Goal: Obtain resource: Download file/media

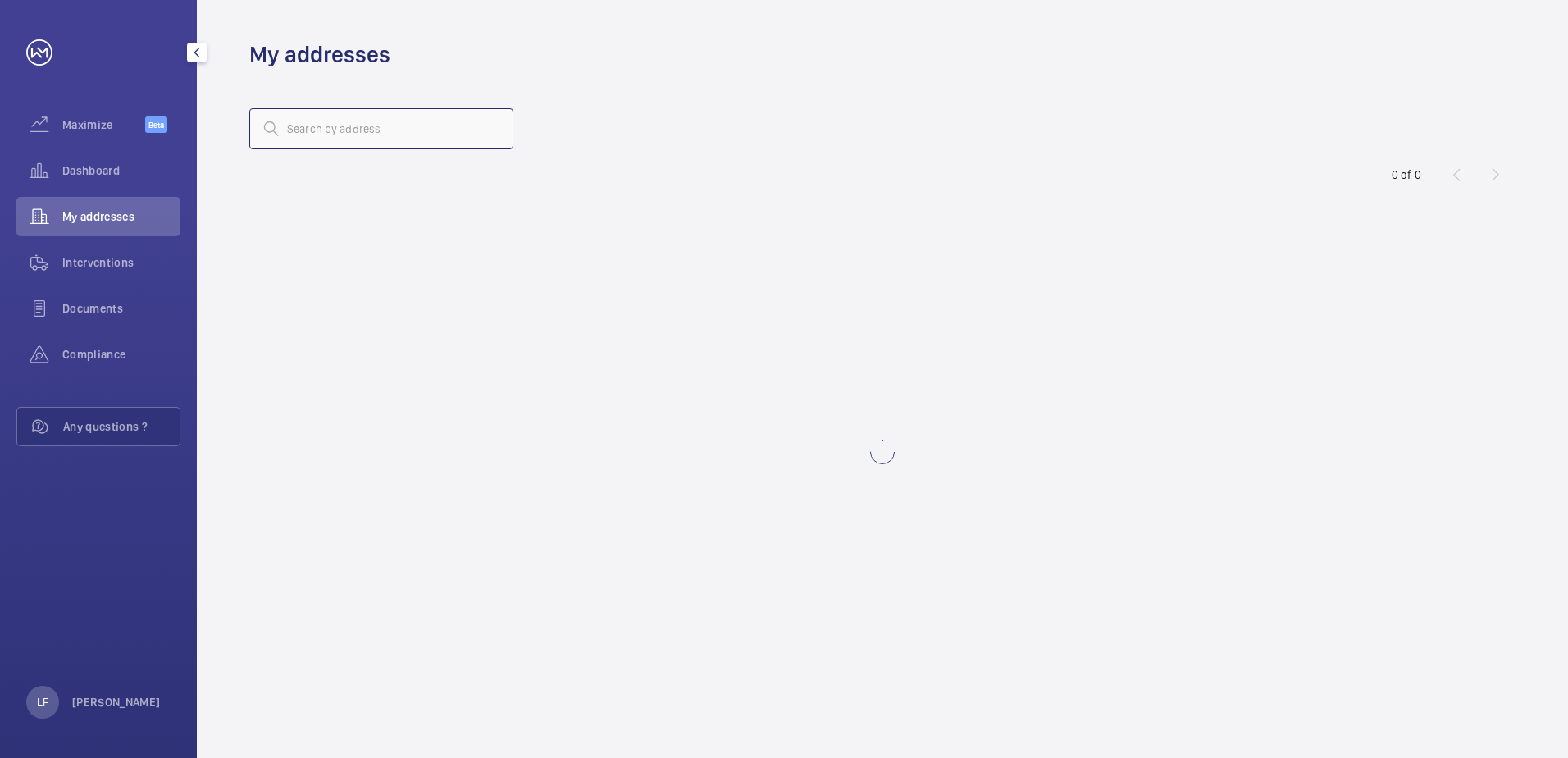
click at [346, 138] on input "text" at bounding box center [381, 129] width 264 height 41
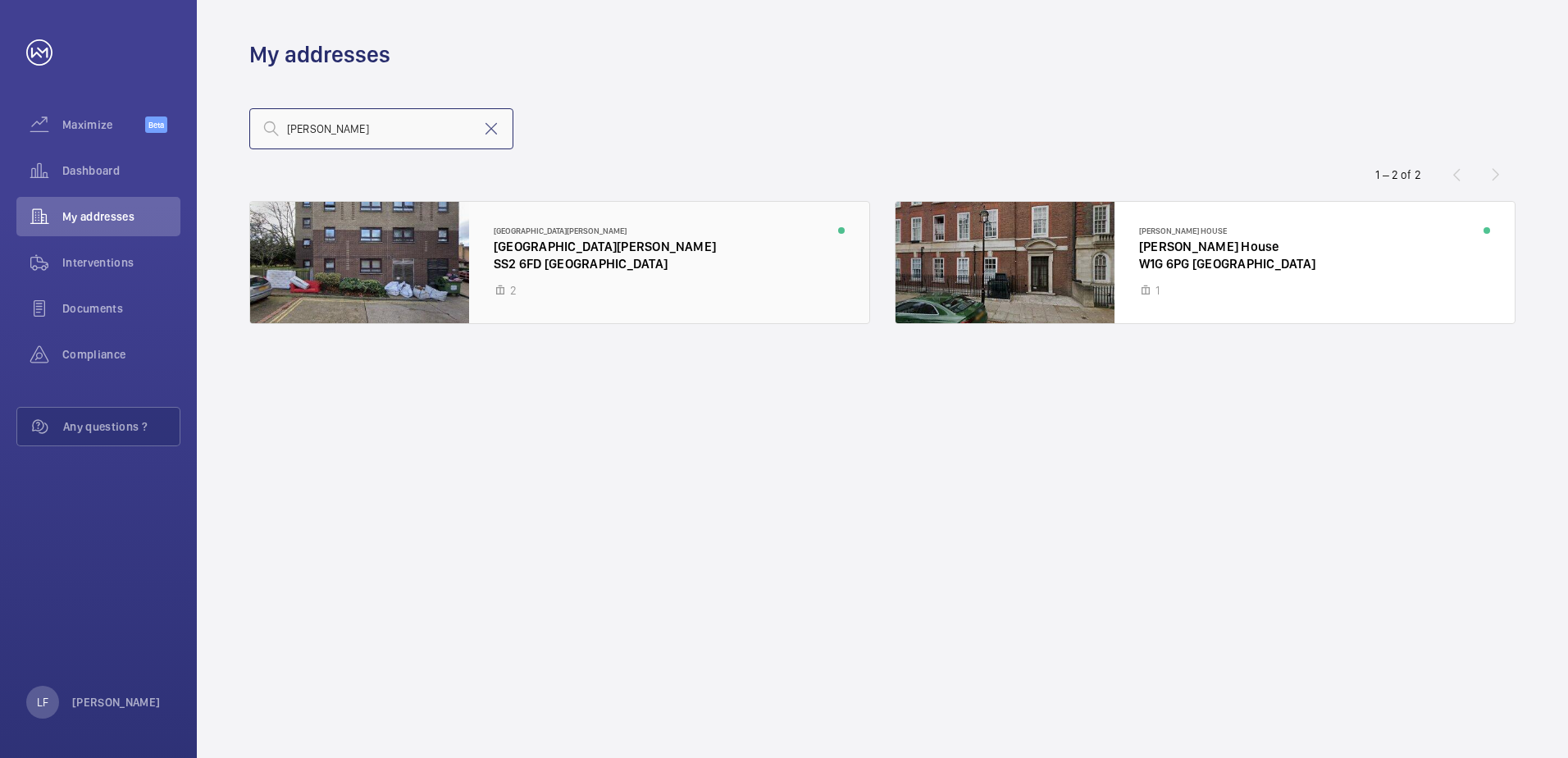
type input "[PERSON_NAME]"
click at [551, 258] on div at bounding box center [559, 262] width 619 height 121
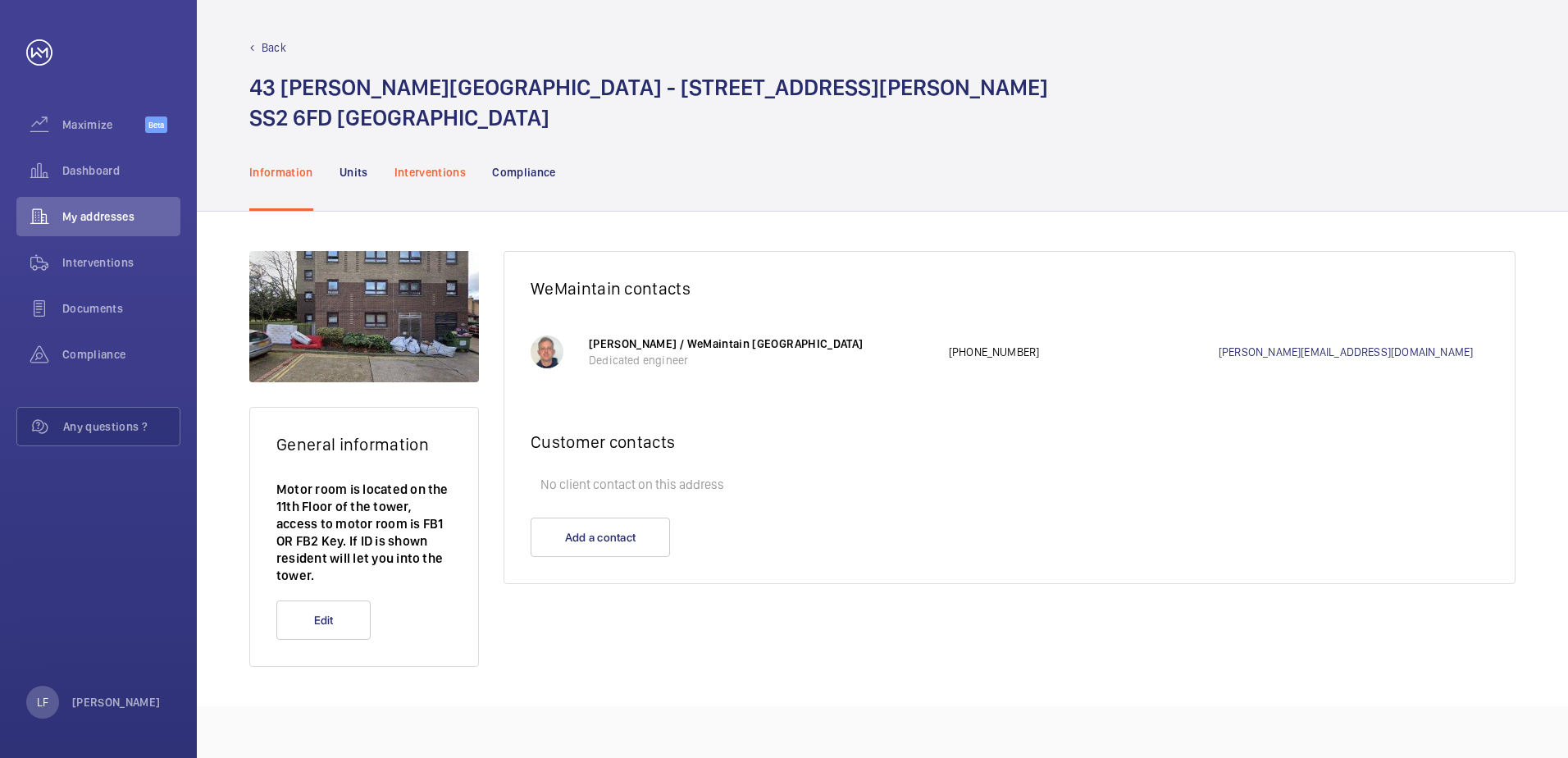
click at [448, 177] on p "Interventions" at bounding box center [430, 172] width 72 height 17
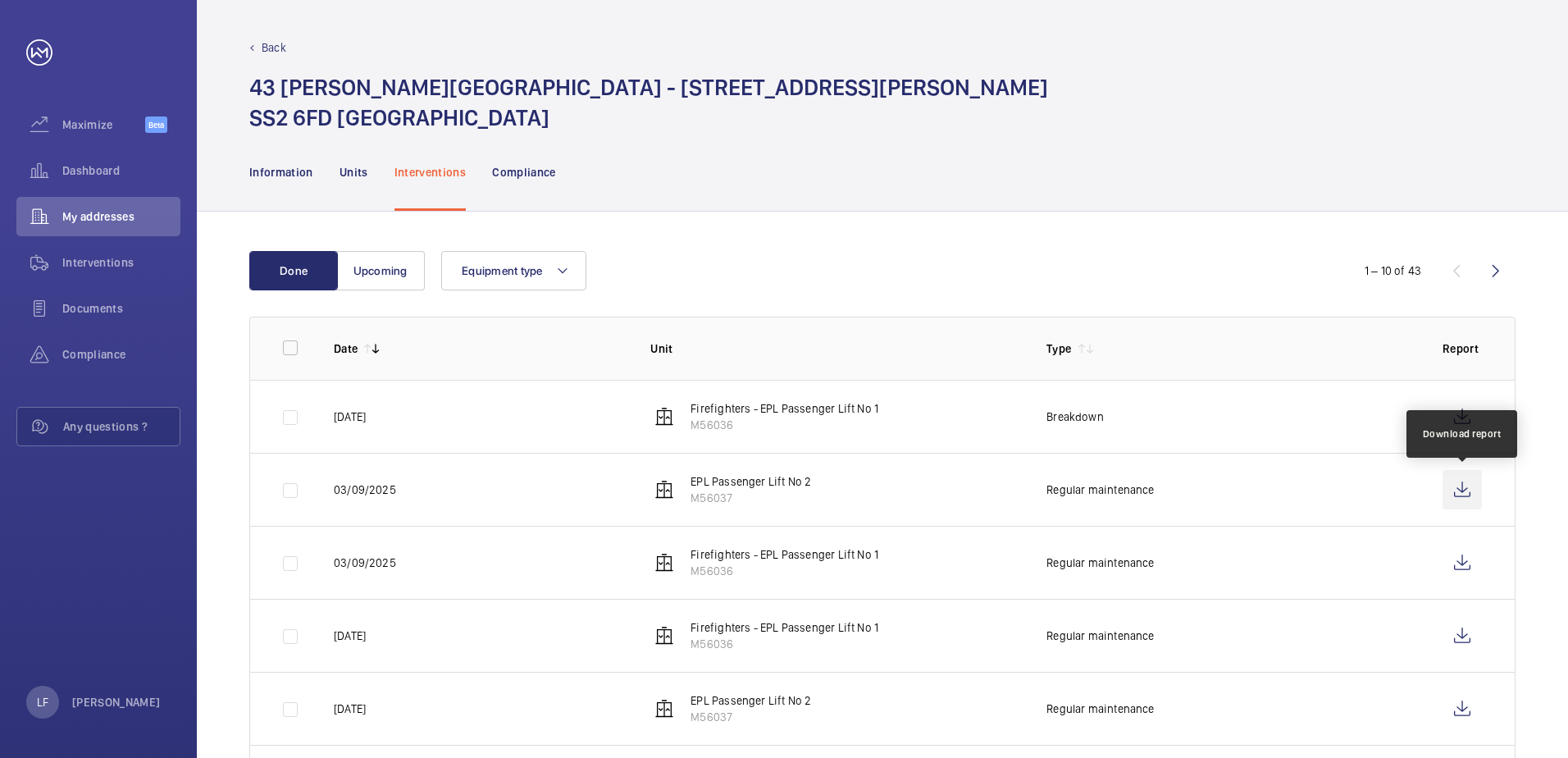
click at [1456, 493] on wm-front-icon-button at bounding box center [1462, 490] width 39 height 39
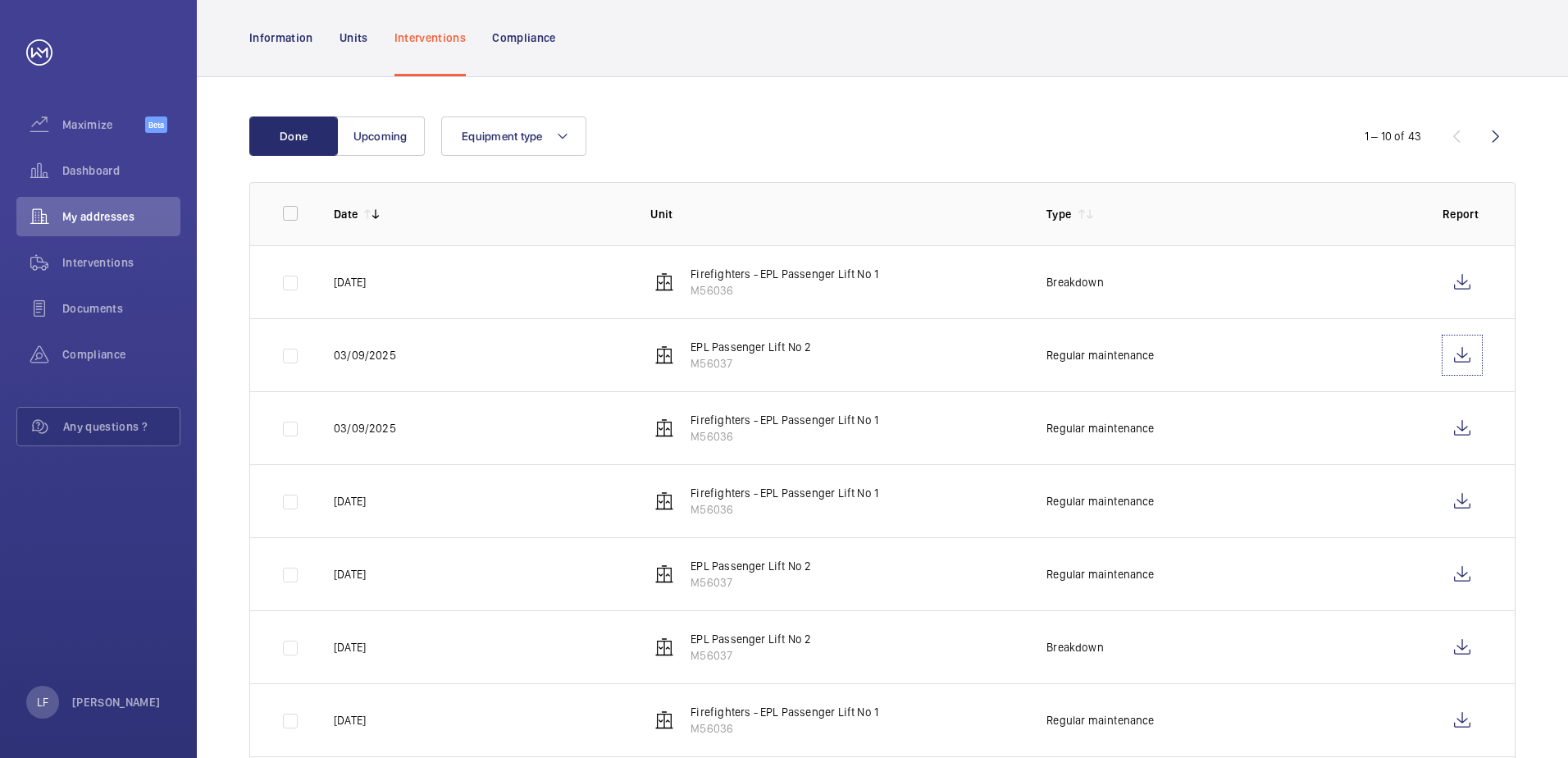
scroll to position [164, 0]
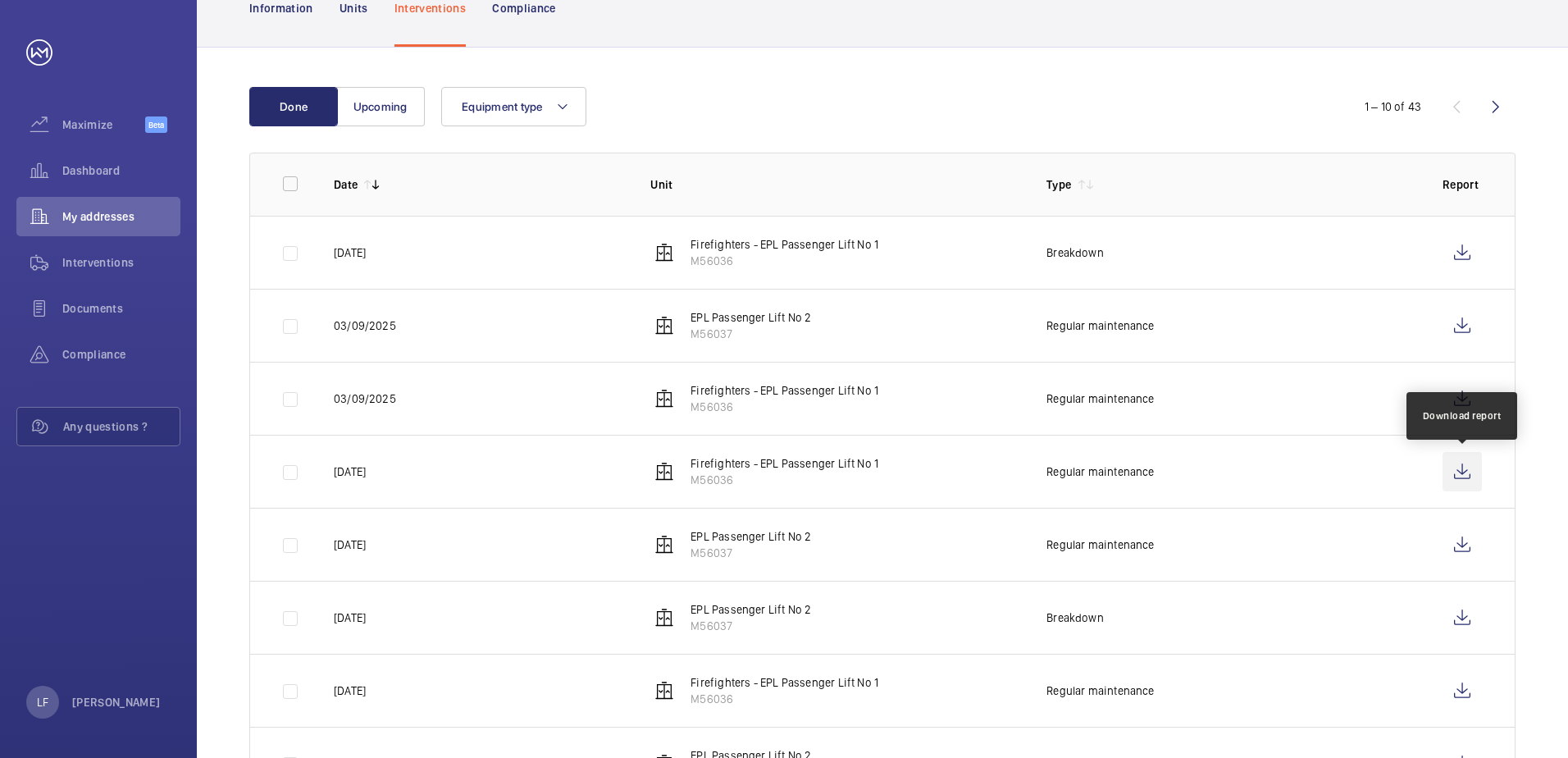
click at [1453, 474] on wm-front-icon-button at bounding box center [1462, 471] width 39 height 39
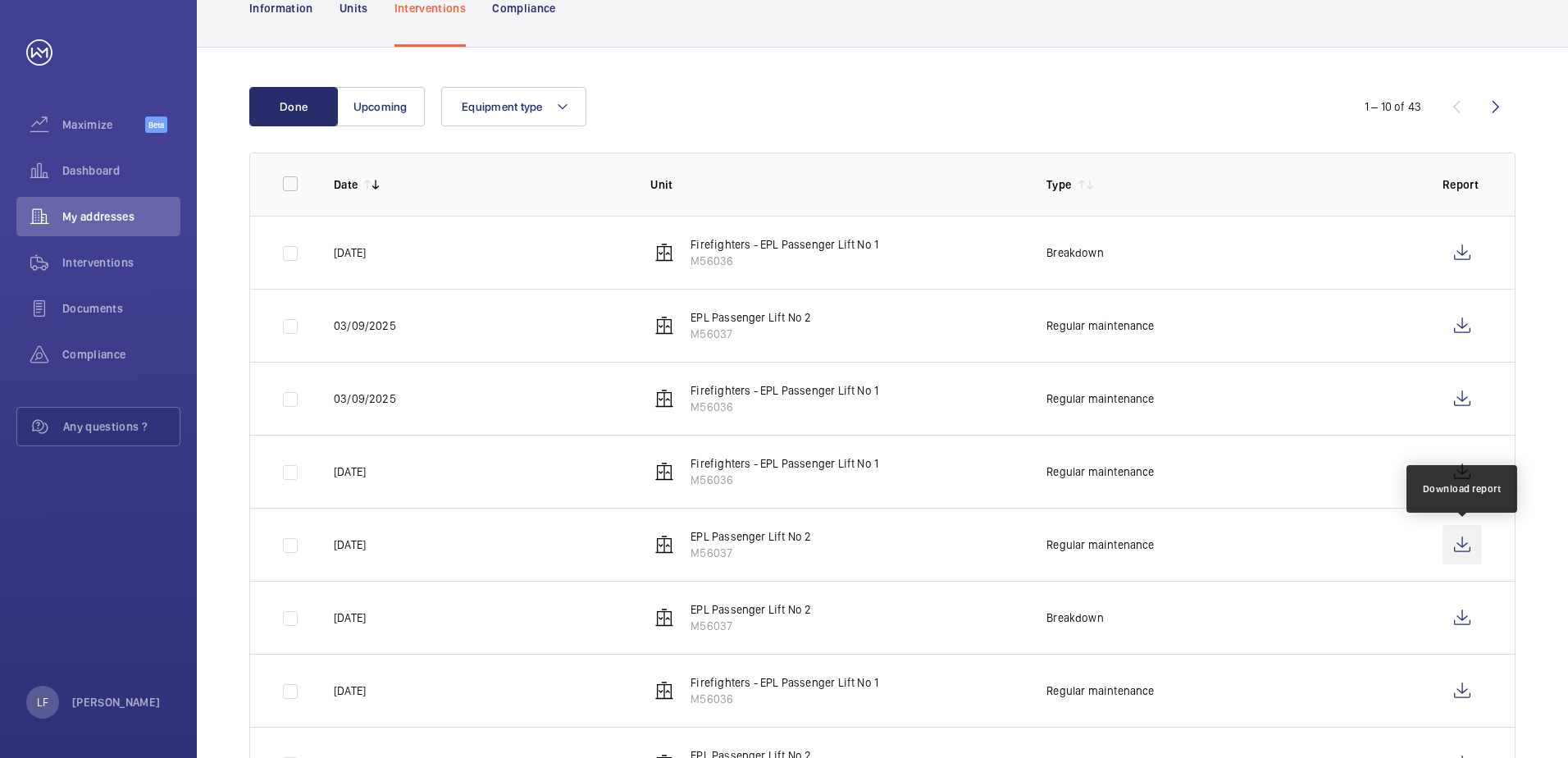
click at [1462, 545] on wm-front-icon-button at bounding box center [1462, 544] width 39 height 39
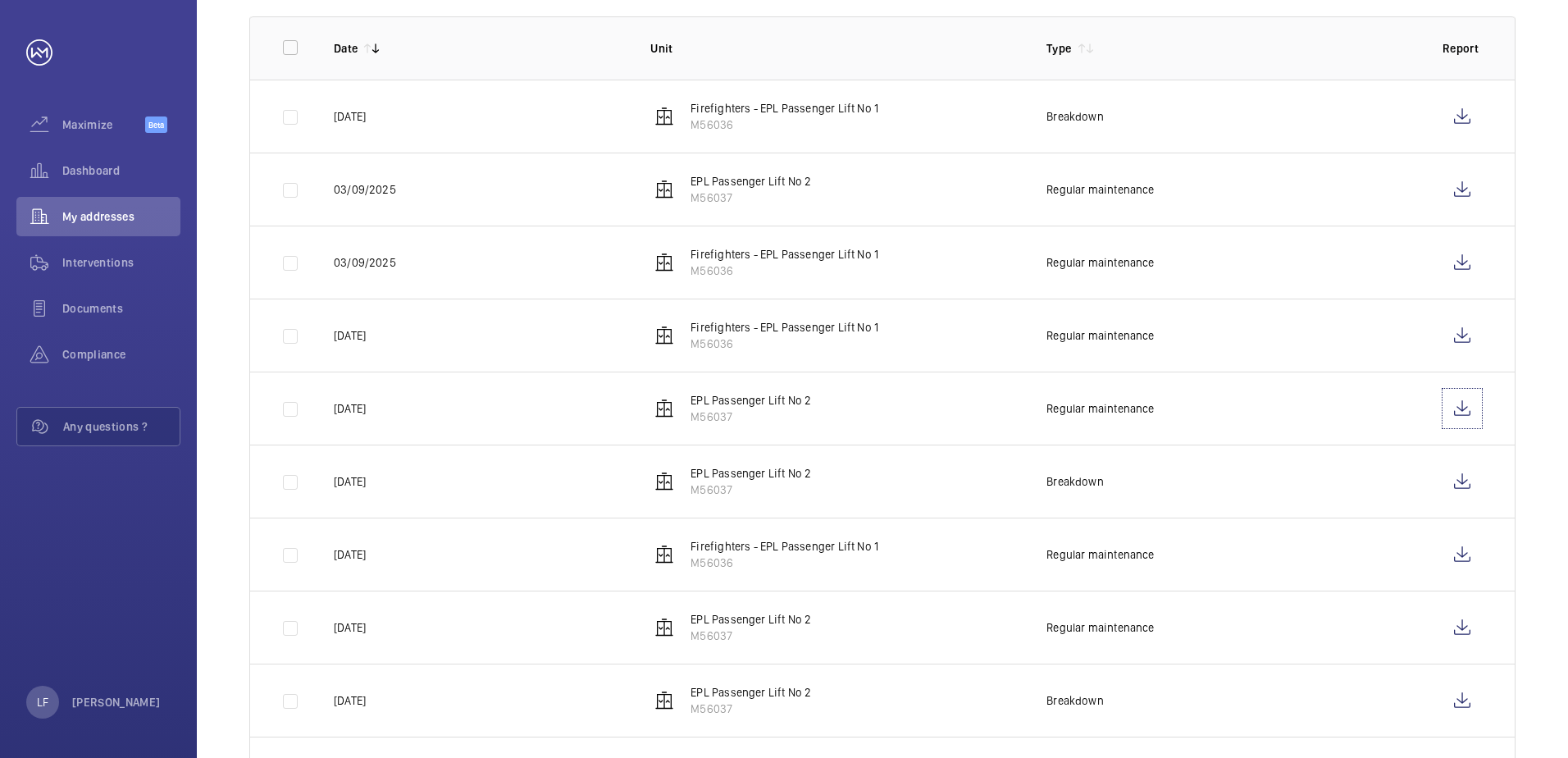
scroll to position [328, 0]
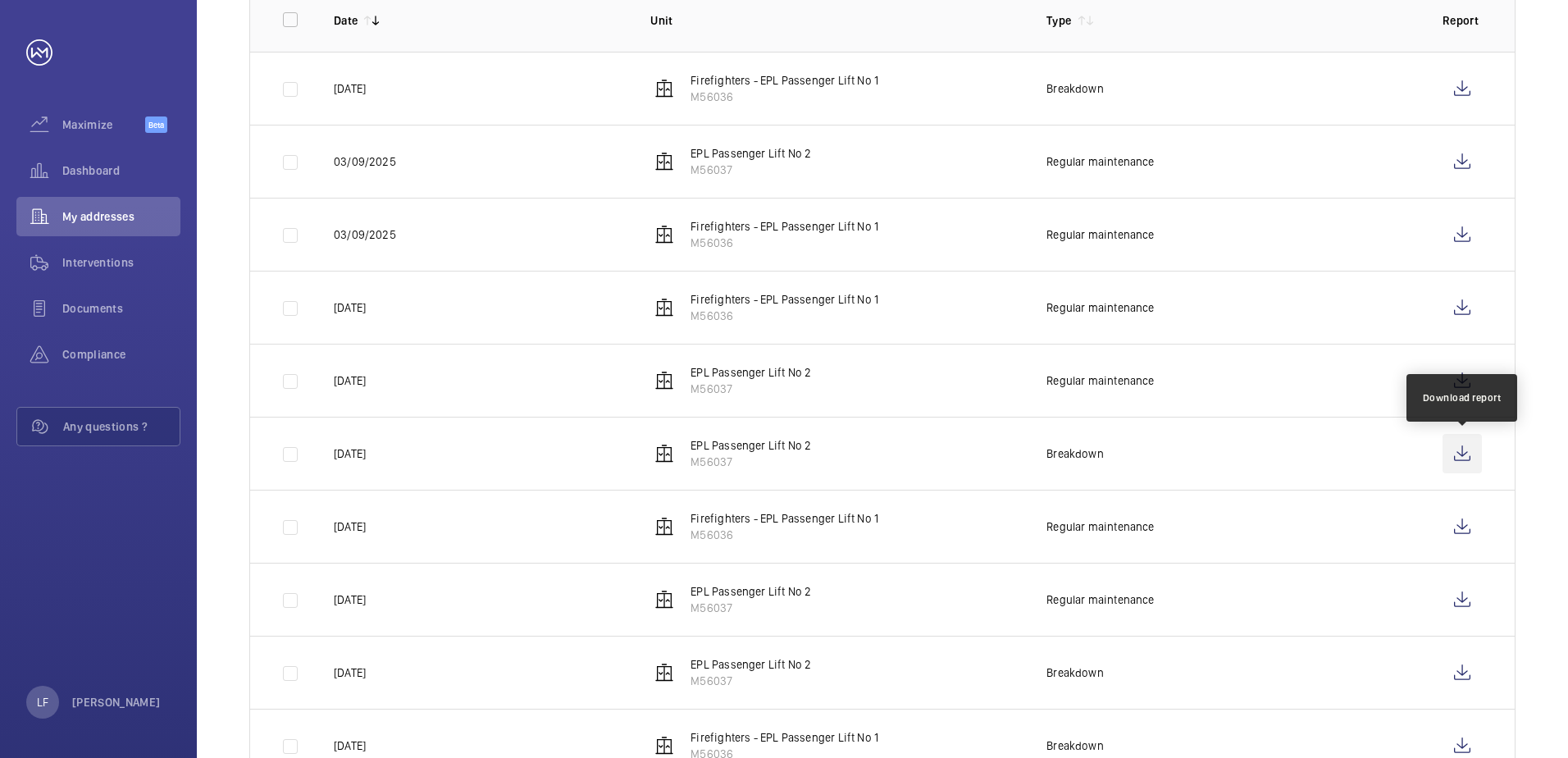
click at [1461, 456] on wm-front-icon-button at bounding box center [1462, 454] width 39 height 39
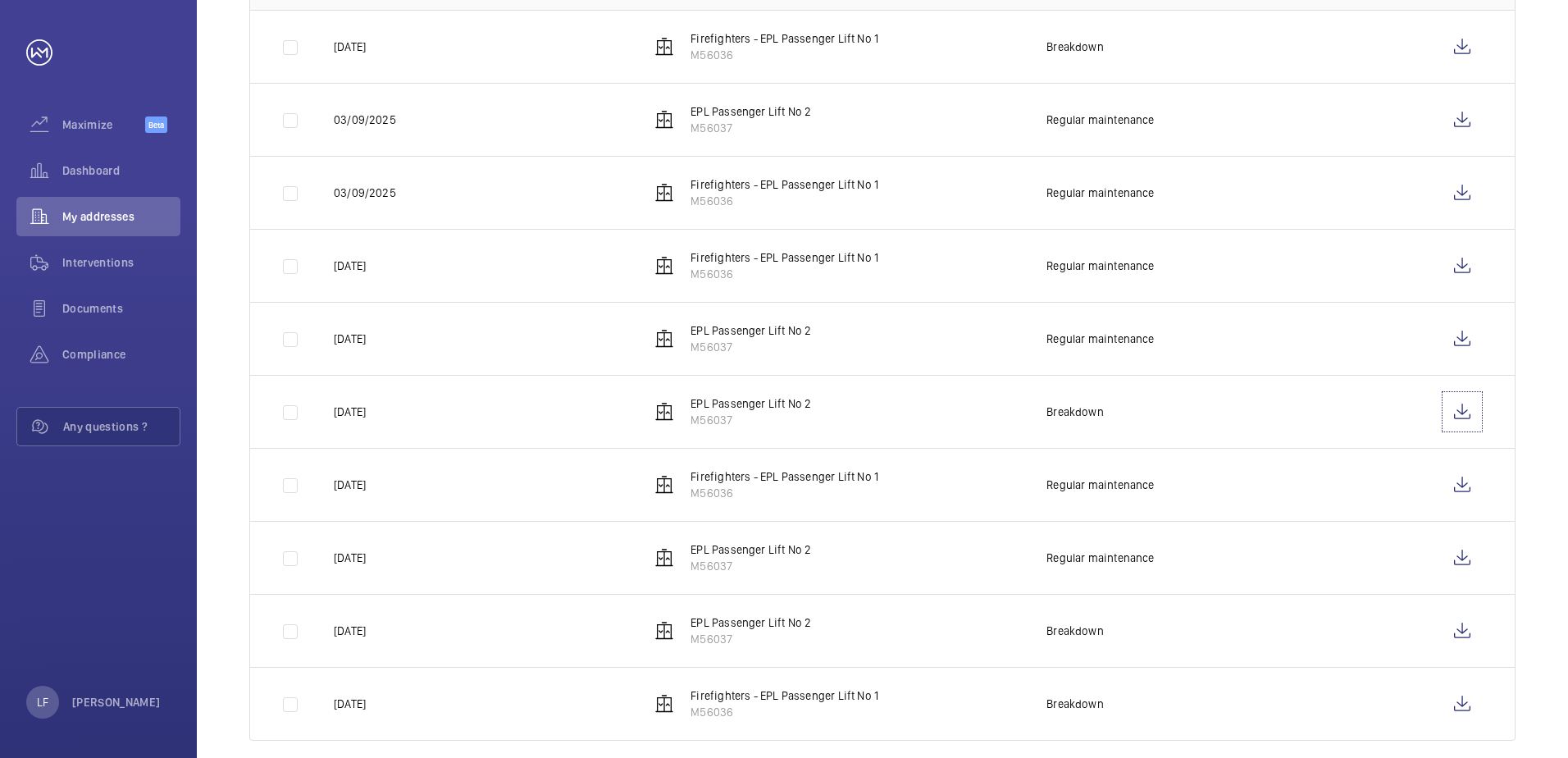
scroll to position [392, 0]
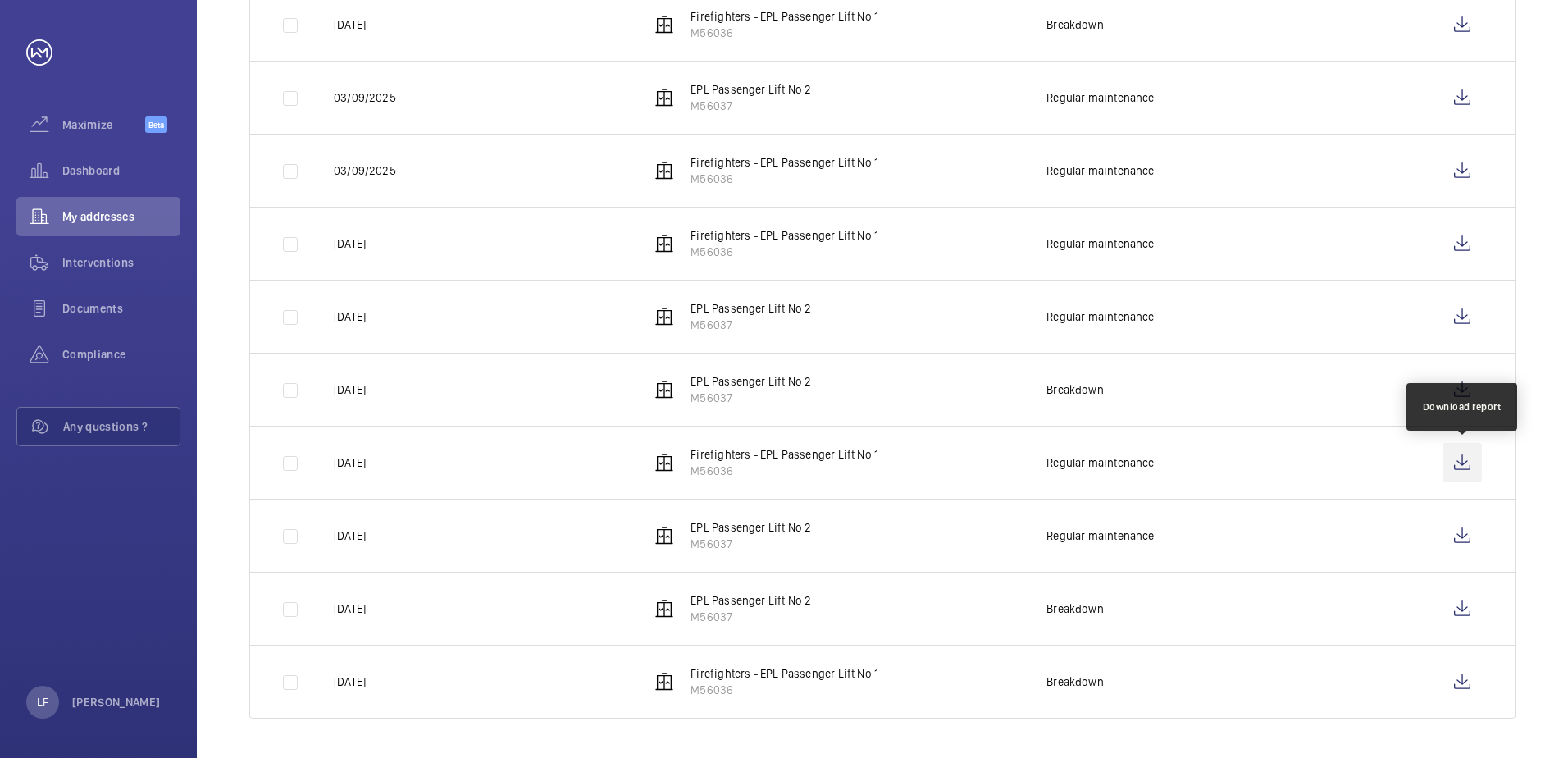
click at [1456, 464] on wm-front-icon-button at bounding box center [1462, 462] width 39 height 39
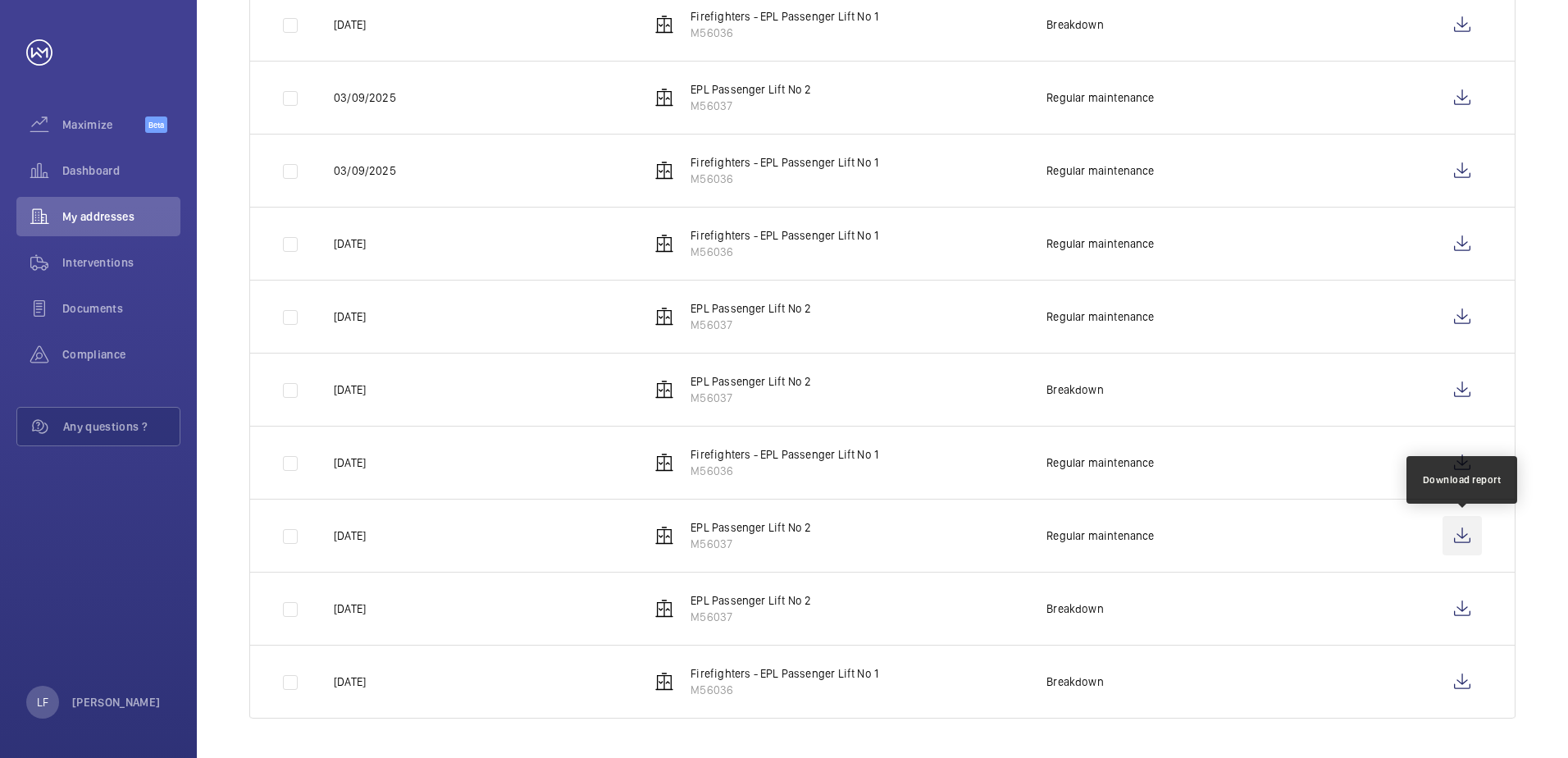
click at [1466, 534] on wm-front-icon-button at bounding box center [1462, 536] width 39 height 39
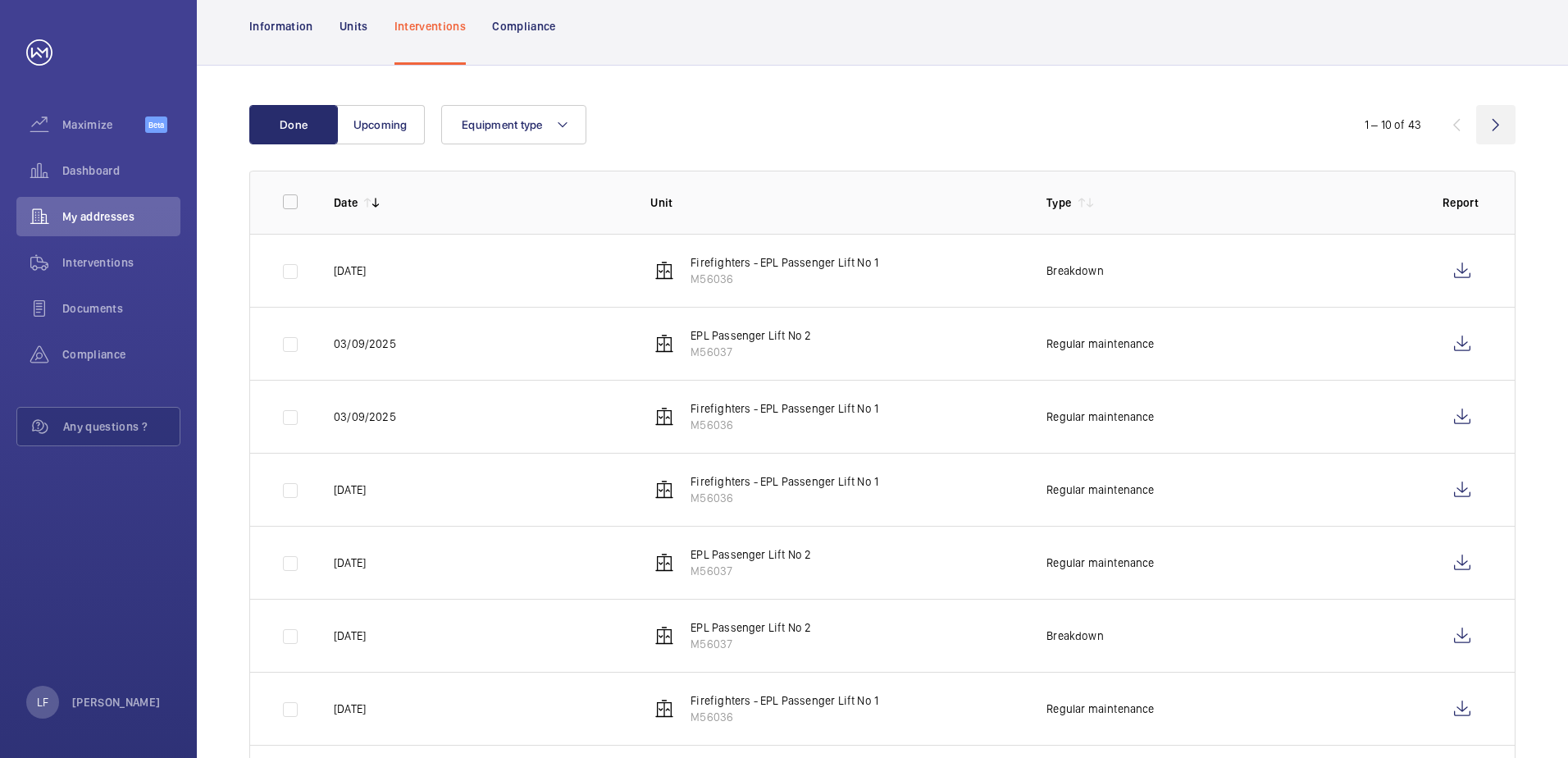
click at [1502, 127] on wm-front-icon-button at bounding box center [1496, 125] width 39 height 39
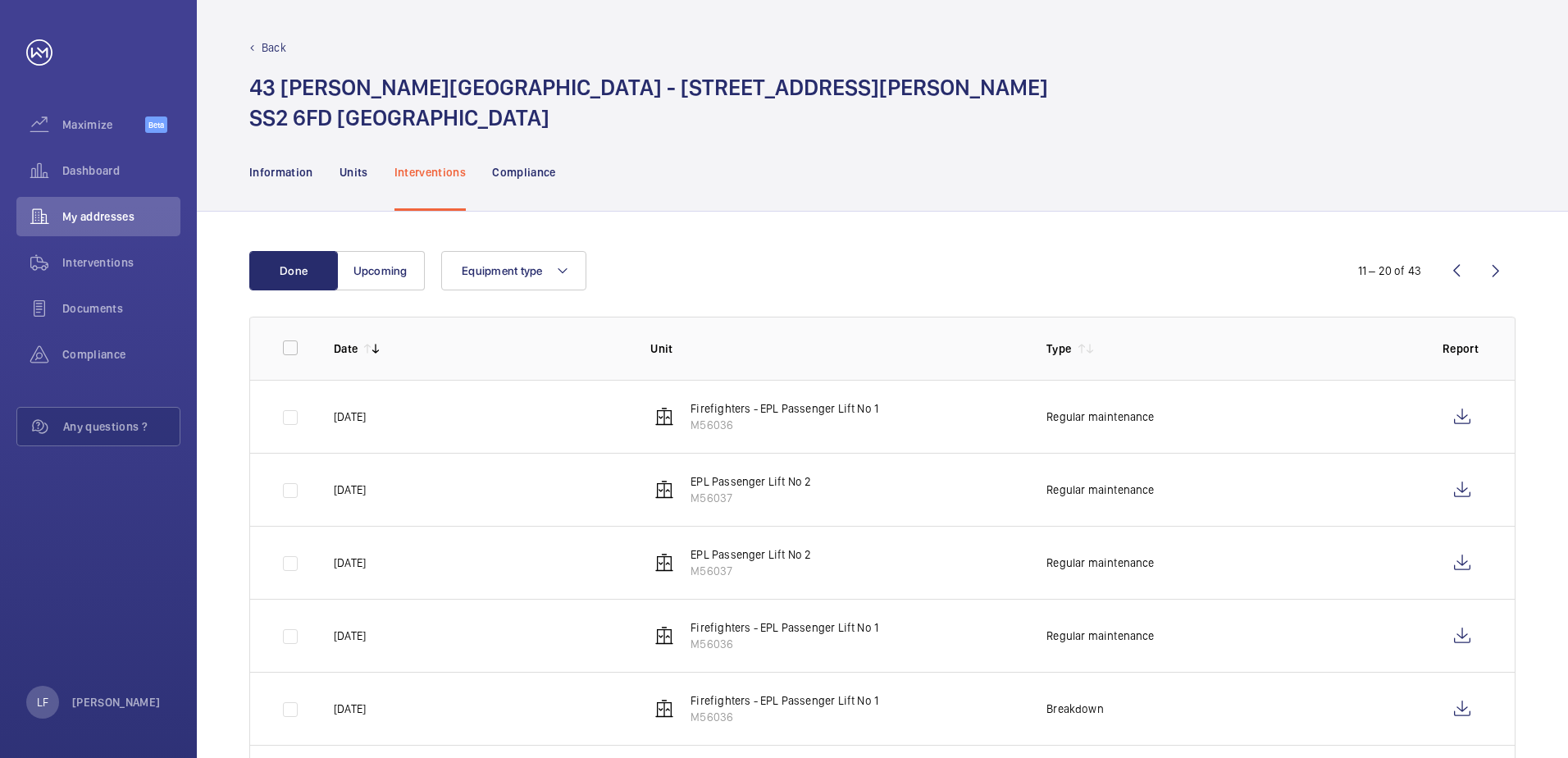
scroll to position [82, 0]
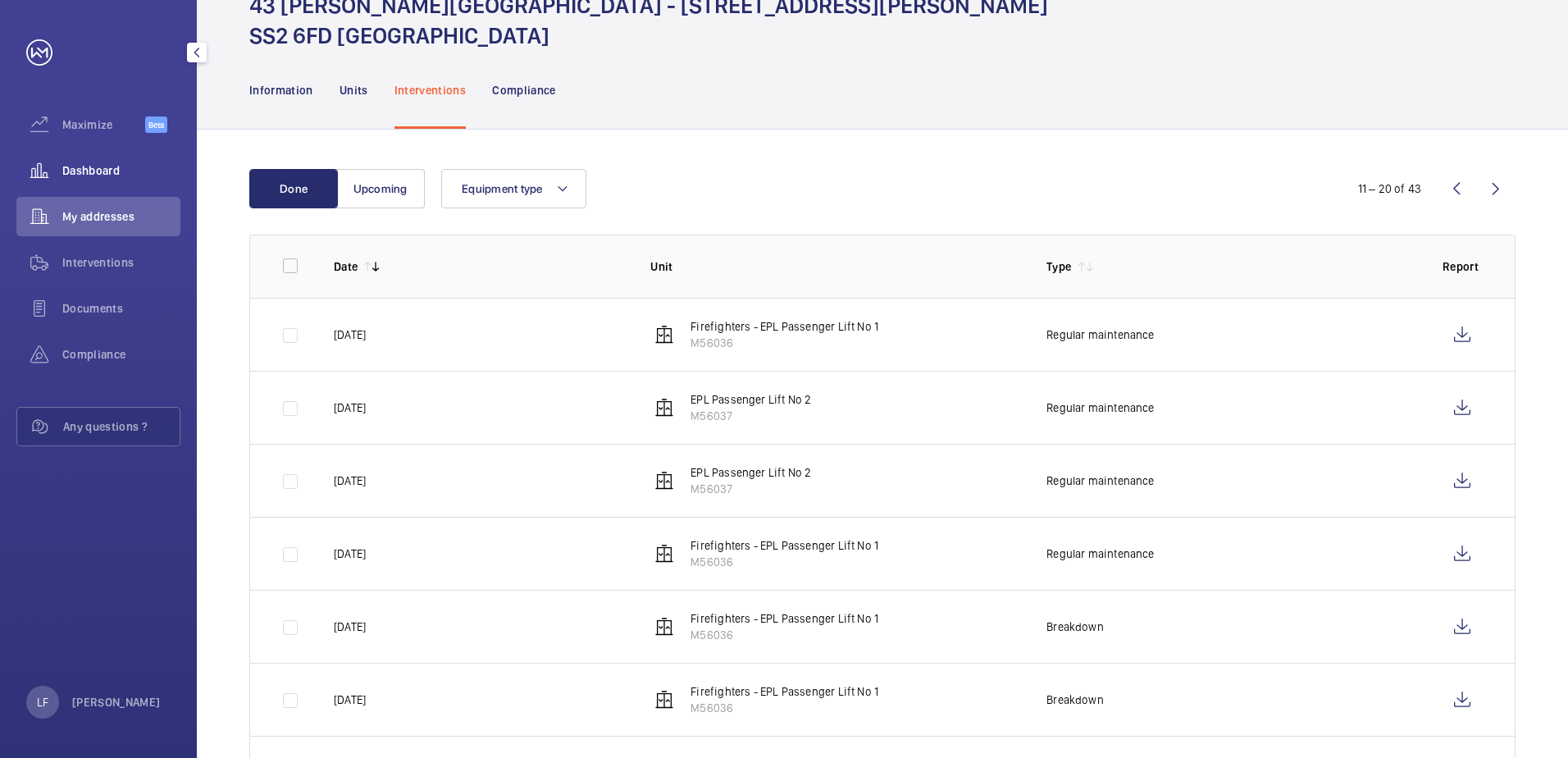
click at [86, 175] on span "Dashboard" at bounding box center [121, 170] width 118 height 17
